Goal: Information Seeking & Learning: Find specific fact

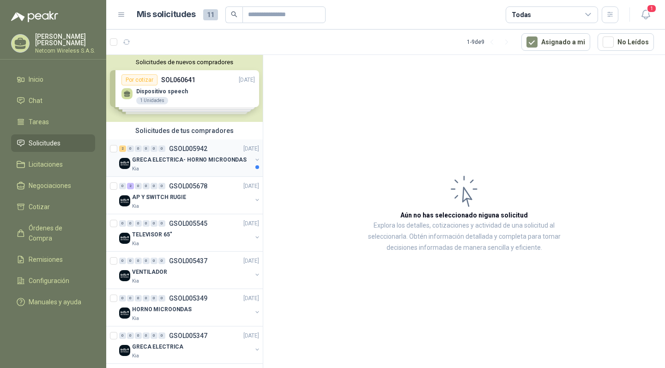
click at [217, 166] on div "Kia" at bounding box center [192, 168] width 120 height 7
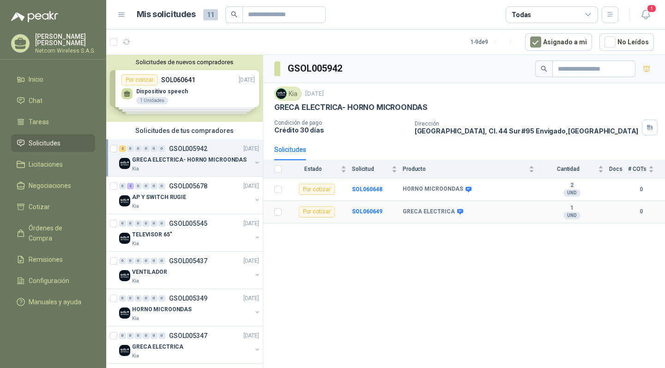
click at [451, 207] on td "GRECA ELECTRICA" at bounding box center [471, 212] width 137 height 23
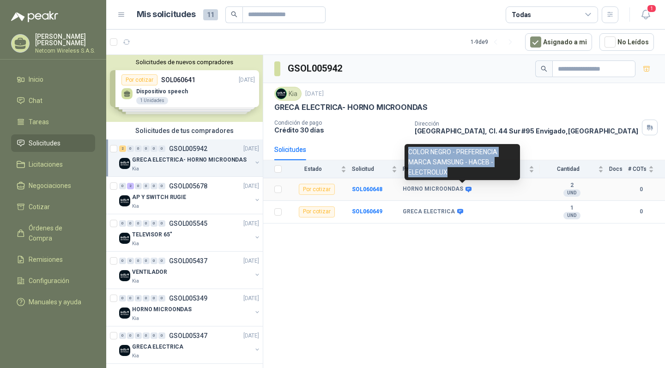
drag, startPoint x: 452, startPoint y: 175, endPoint x: 408, endPoint y: 149, distance: 50.7
click at [408, 149] on div "COLOR NEGRO - PREFERENCIA MARCA SAMSUNG - HACEB - ELECTROLUX" at bounding box center [462, 162] width 115 height 36
copy div "COLOR NEGRO - PREFERENCIA MARCA SAMSUNG - HACEB - ELECTROLUX"
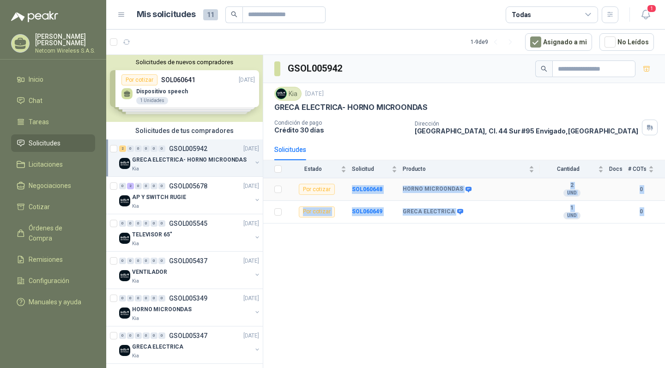
drag, startPoint x: 427, startPoint y: 193, endPoint x: 401, endPoint y: 182, distance: 28.2
click at [401, 182] on body "[PERSON_NAME] Netcom Wireless S.A.S. Inicio Chat Tareas Solicitudes Licitacione…" at bounding box center [332, 184] width 665 height 368
click at [443, 263] on div "GSOL005942 Kia [DATE] GRECA ELECTRICA- HORNO MICROONDAS Condición de pago Crédi…" at bounding box center [464, 213] width 402 height 316
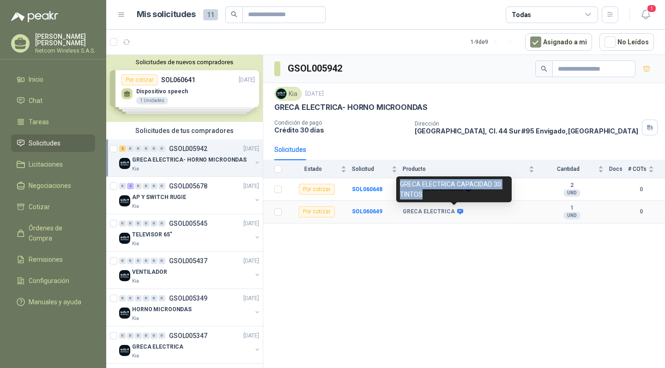
drag, startPoint x: 429, startPoint y: 197, endPoint x: 398, endPoint y: 185, distance: 33.2
click at [398, 185] on div "GRECA ELECTRICA CAPACIDAD 30 TINTOS" at bounding box center [453, 189] width 115 height 26
copy div "GRECA ELECTRICA CAPACIDAD 30 TINTOS"
